Goal: Information Seeking & Learning: Learn about a topic

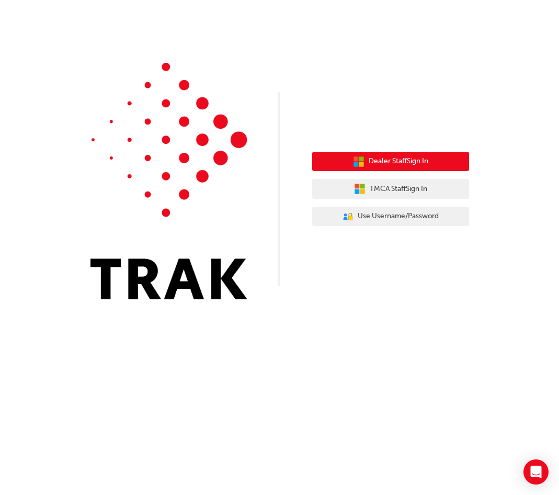
click at [410, 165] on span "Dealer Staff Sign In" at bounding box center [399, 161] width 60 height 12
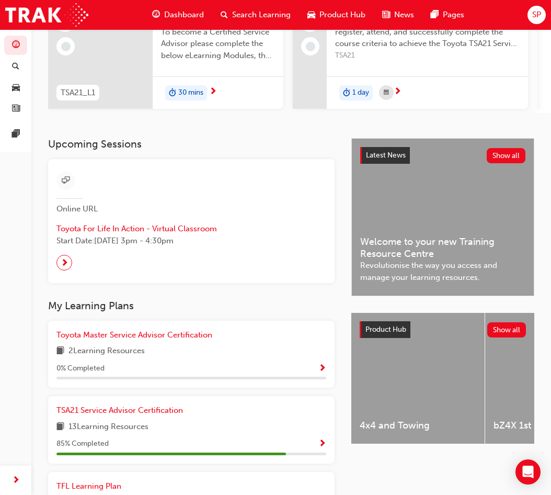
scroll to position [379, 0]
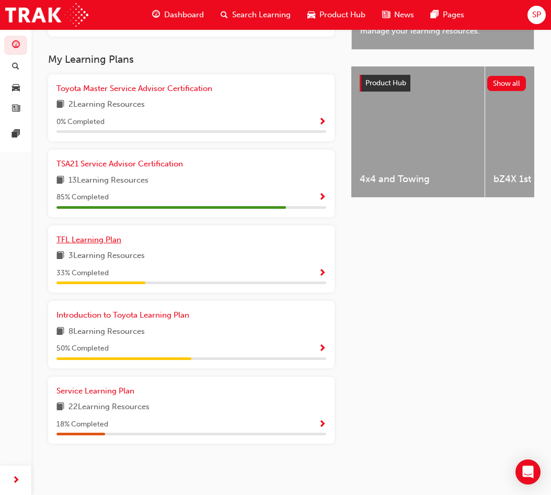
click at [102, 242] on span "TFL Learning Plan" at bounding box center [88, 239] width 65 height 9
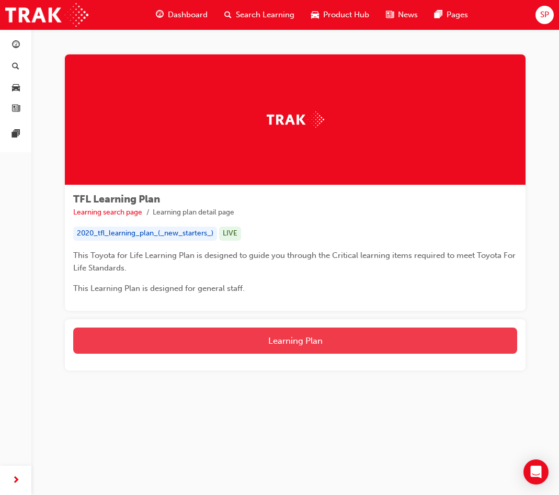
click at [294, 336] on button "Learning Plan" at bounding box center [295, 340] width 444 height 26
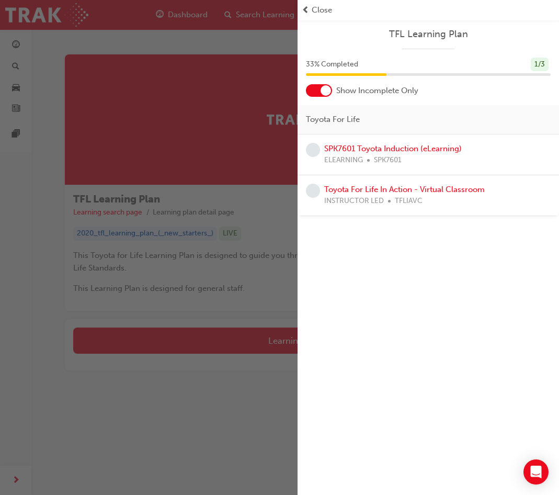
click at [316, 6] on span "Close" at bounding box center [322, 10] width 20 height 12
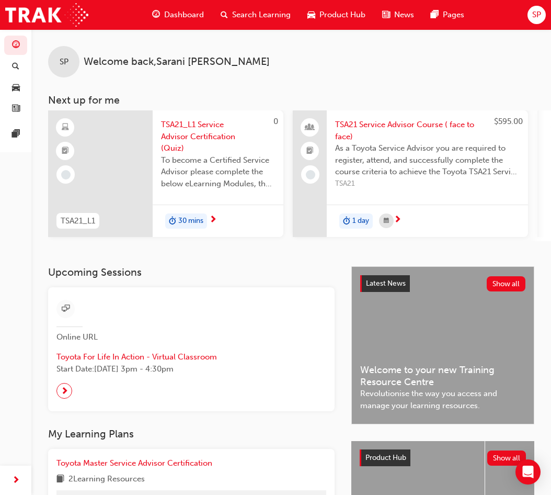
scroll to position [314, 0]
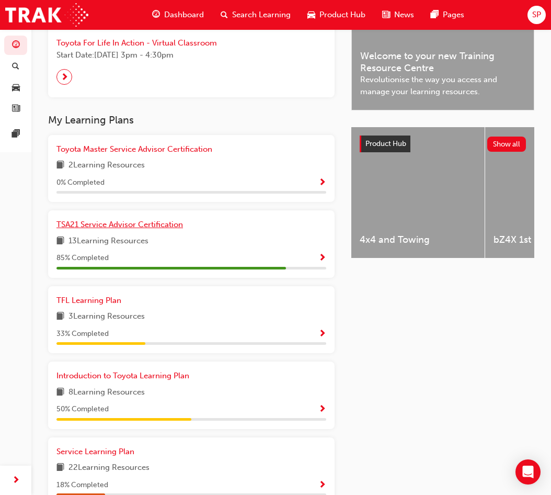
click at [156, 223] on link "TSA21 Service Advisor Certification" at bounding box center [121, 225] width 131 height 12
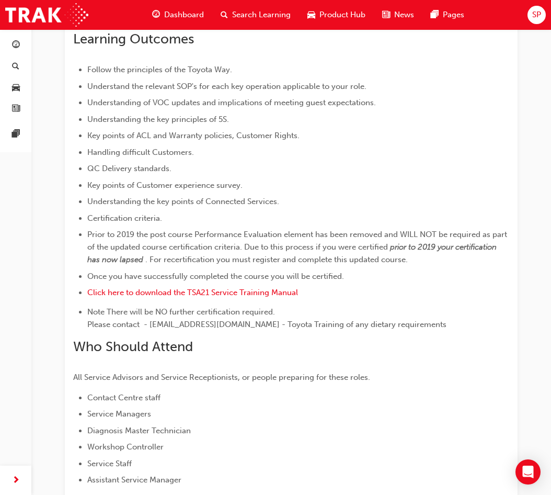
scroll to position [537, 0]
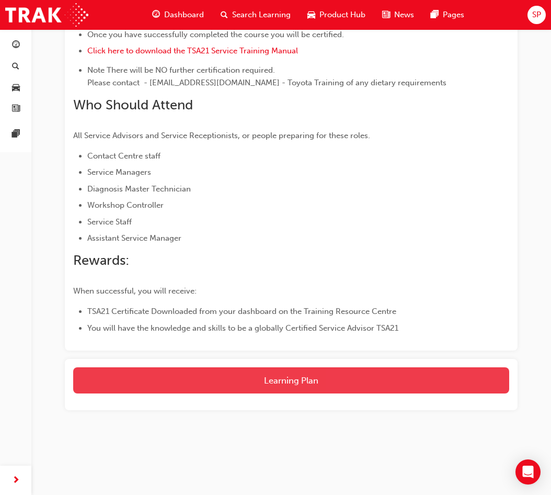
click at [307, 373] on button "Learning Plan" at bounding box center [291, 380] width 436 height 26
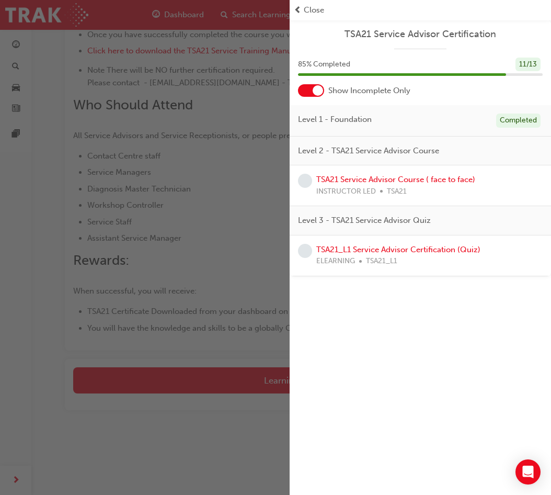
click at [318, 11] on span "Close" at bounding box center [314, 10] width 20 height 12
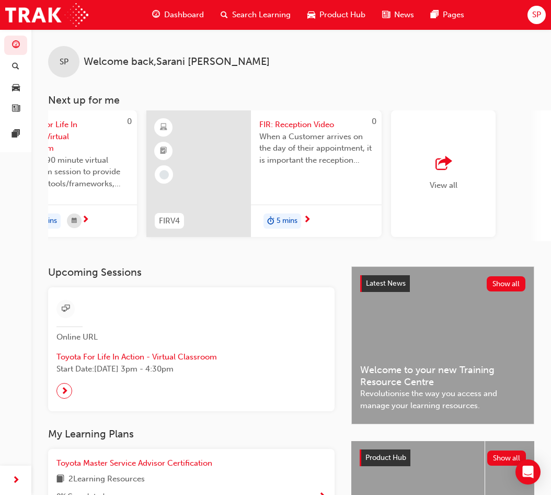
scroll to position [0, 964]
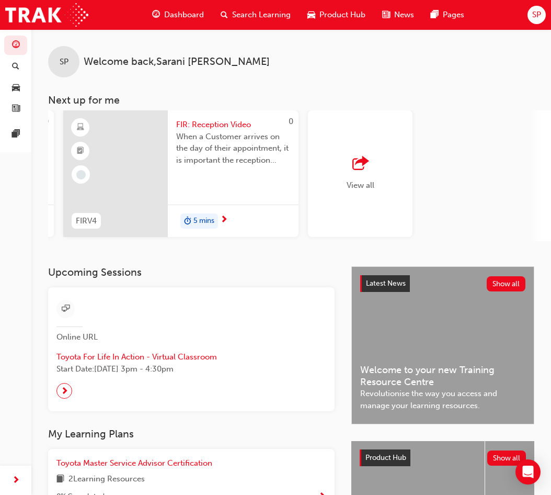
click at [353, 146] on div "View all" at bounding box center [360, 173] width 105 height 127
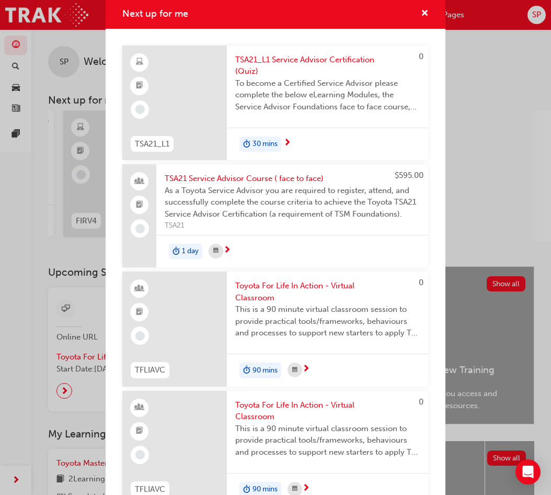
scroll to position [0, 0]
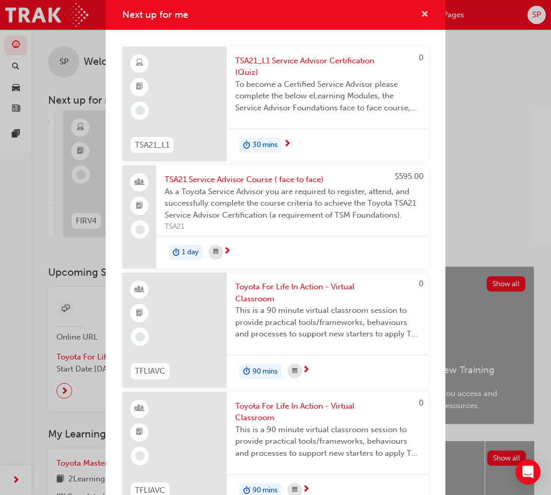
click at [421, 16] on span "cross-icon" at bounding box center [425, 14] width 8 height 9
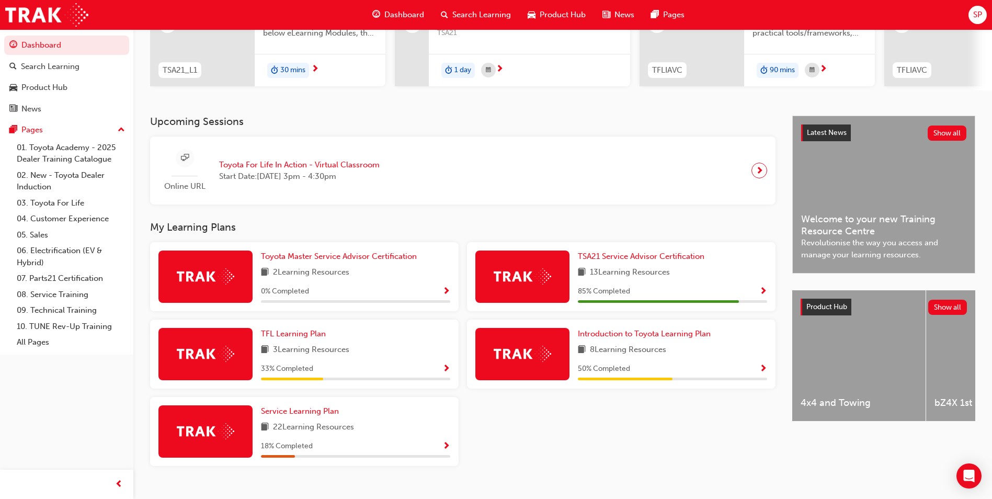
scroll to position [173, 0]
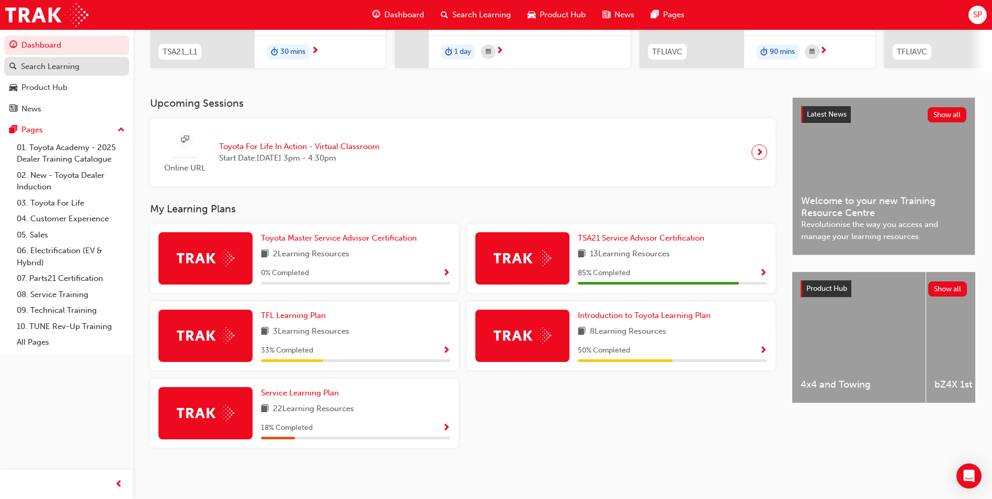
click at [83, 65] on div "Search Learning" at bounding box center [66, 66] width 115 height 13
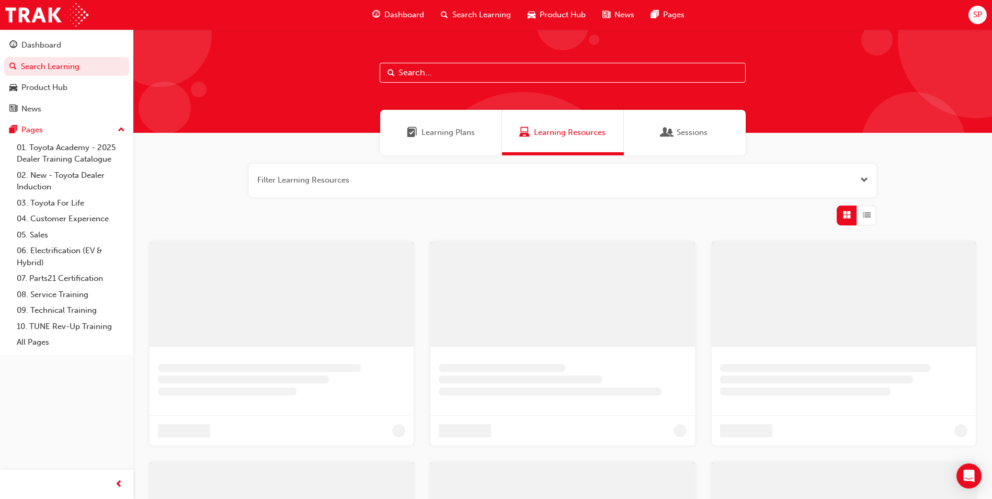
click at [418, 75] on input "text" at bounding box center [563, 73] width 366 height 20
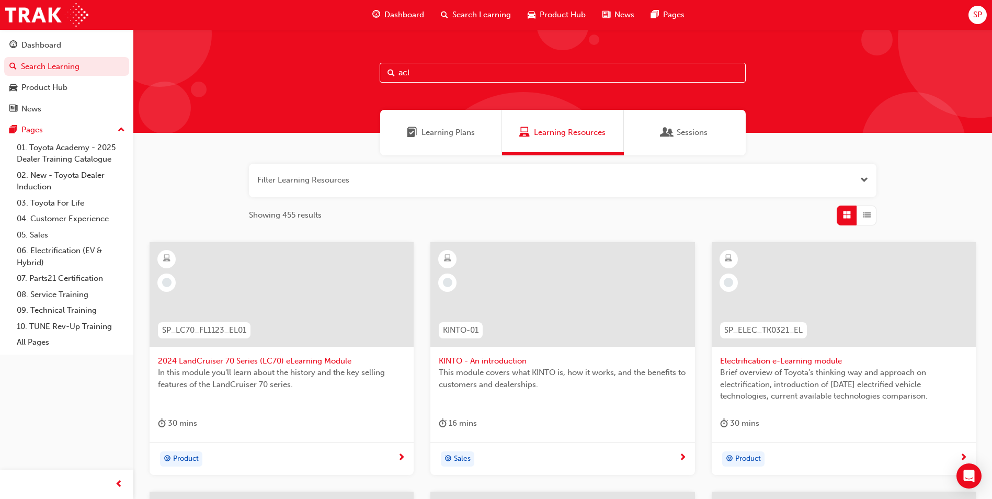
type input "acl"
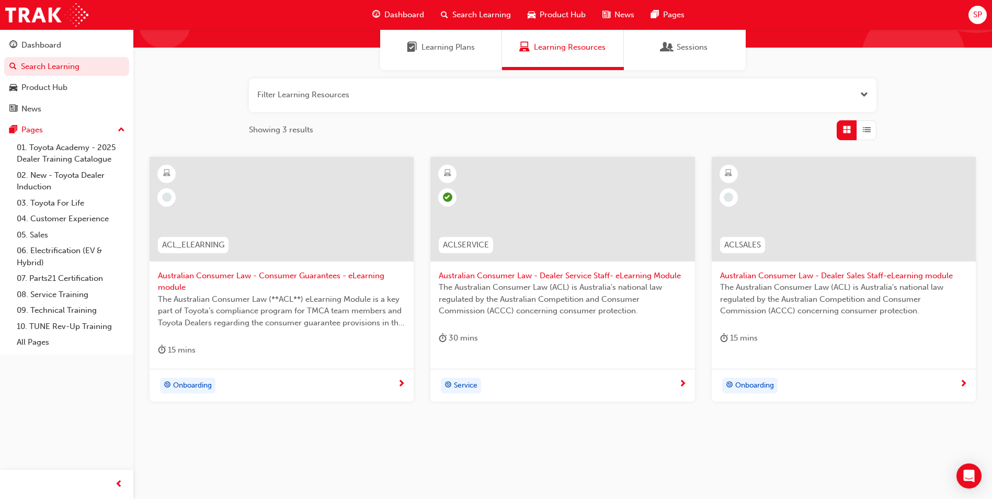
scroll to position [89, 0]
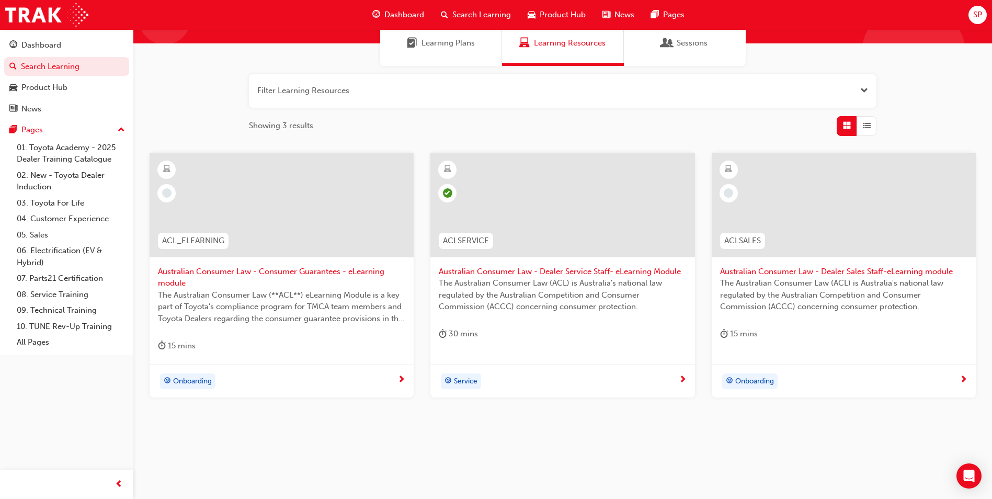
click at [298, 270] on span "Australian Consumer Law - Consumer Guarantees - eLearning module" at bounding box center [281, 278] width 247 height 24
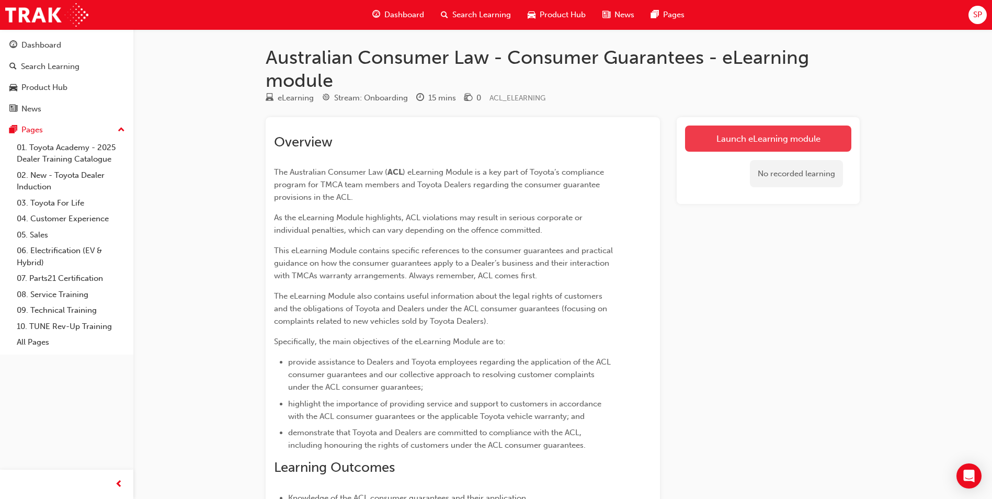
click at [558, 138] on link "Launch eLearning module" at bounding box center [768, 138] width 166 height 26
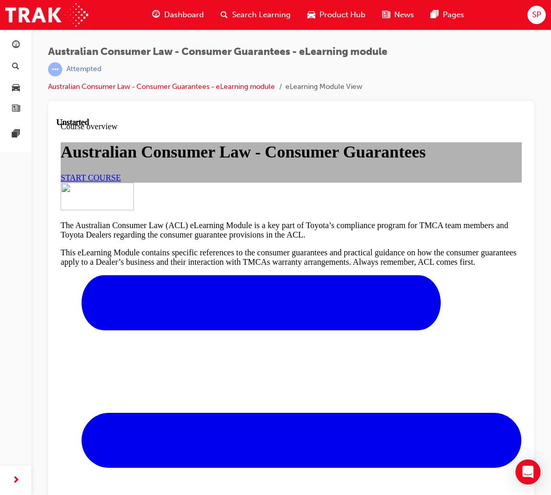
click at [121, 182] on span "START COURSE" at bounding box center [91, 177] width 60 height 9
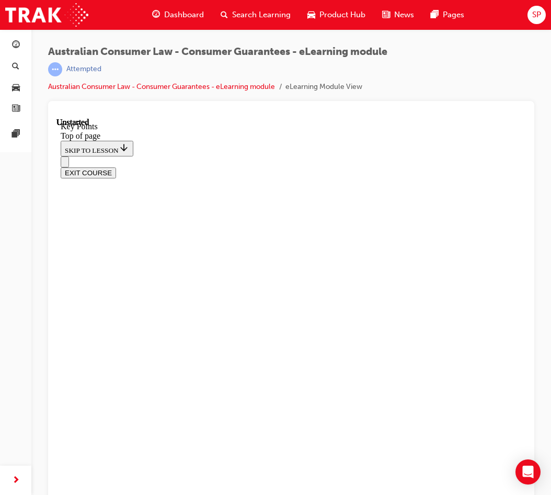
scroll to position [32, 0]
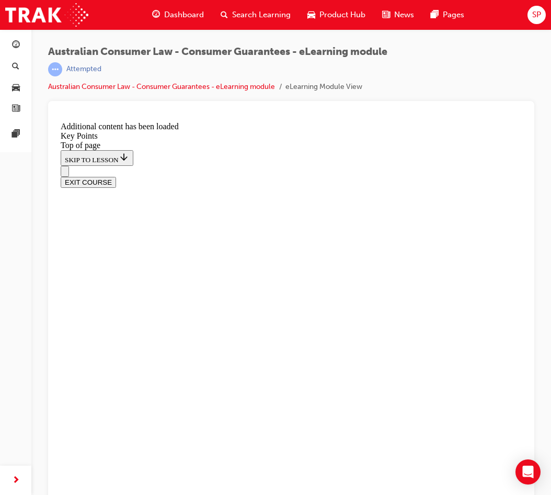
scroll to position [706, 0]
